Goal: Information Seeking & Learning: Learn about a topic

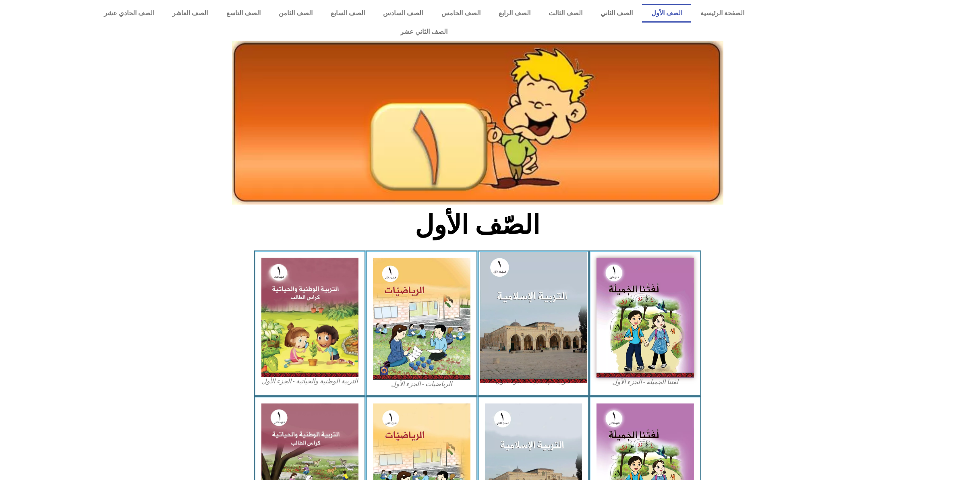
click at [556, 315] on img at bounding box center [533, 317] width 107 height 131
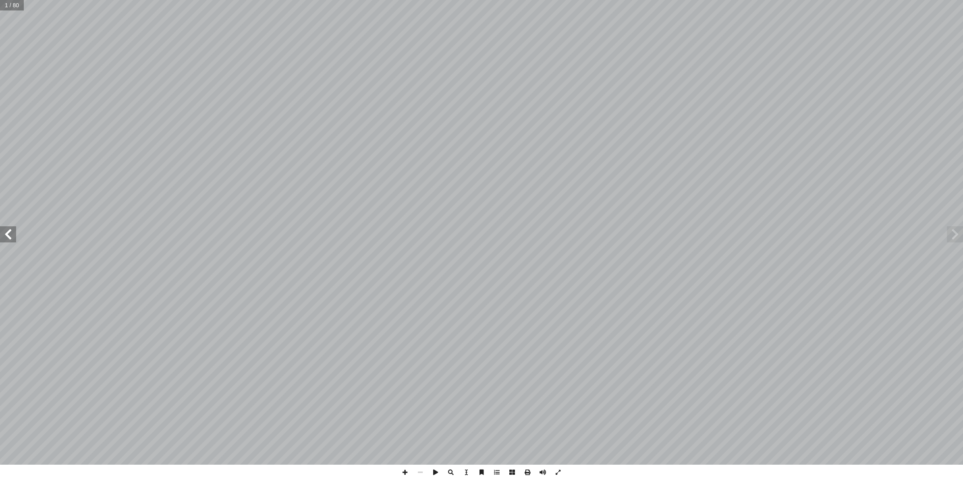
click at [10, 240] on span at bounding box center [8, 234] width 16 height 16
click at [403, 476] on span at bounding box center [404, 472] width 15 height 15
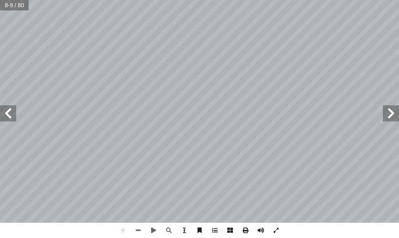
click at [6, 111] on span at bounding box center [8, 114] width 16 height 16
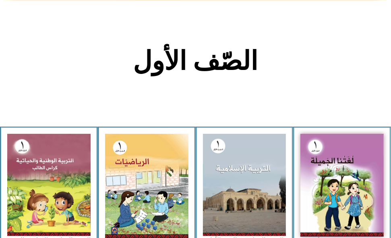
scroll to position [151, 0]
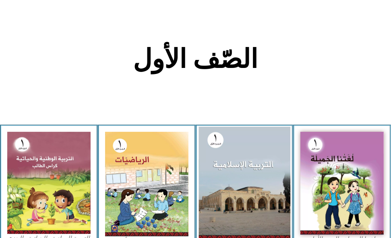
click at [230, 168] on img at bounding box center [244, 183] width 91 height 112
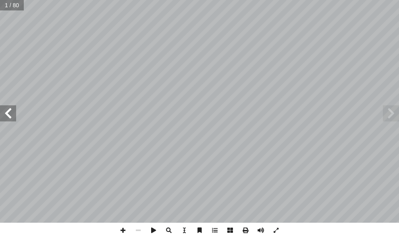
click at [9, 114] on span at bounding box center [8, 114] width 16 height 16
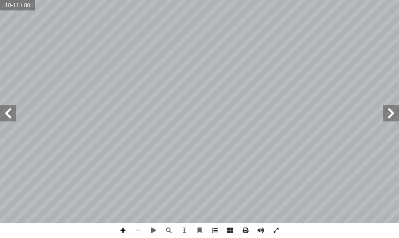
click at [124, 229] on span at bounding box center [122, 230] width 15 height 15
